Goal: Task Accomplishment & Management: Use online tool/utility

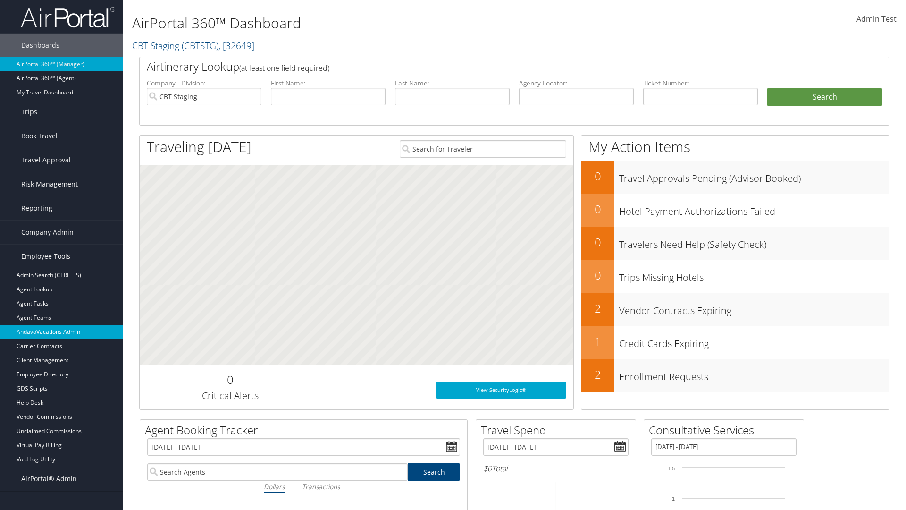
click at [61, 332] on link "AndavoVacations Admin" at bounding box center [61, 332] width 123 height 14
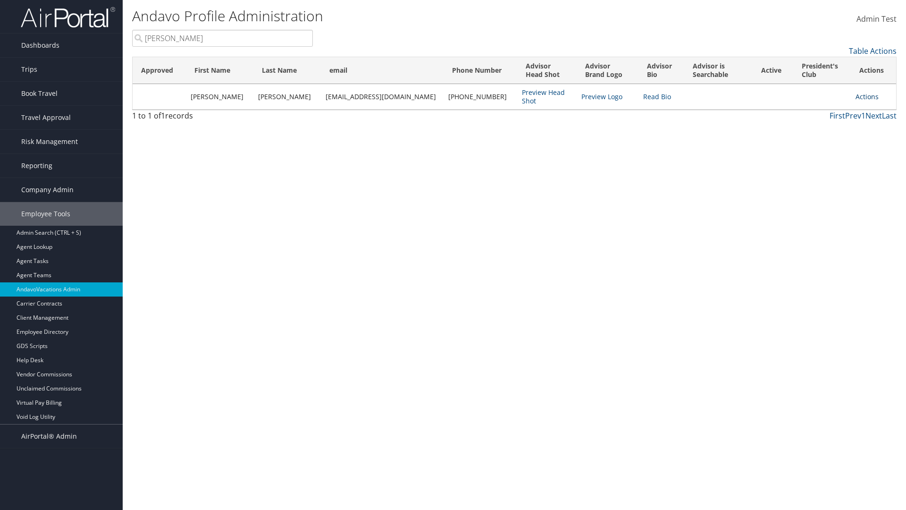
type input "[PERSON_NAME]"
click at [863, 96] on link "Actions" at bounding box center [867, 96] width 23 height 9
click at [820, 159] on link "Remove from President's Club" at bounding box center [820, 159] width 103 height 16
